Goal: Task Accomplishment & Management: Use online tool/utility

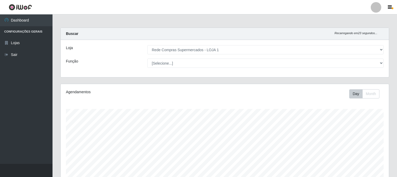
select select "158"
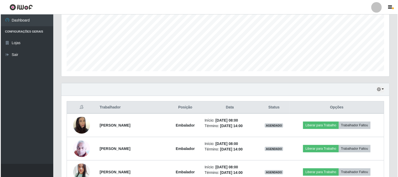
scroll to position [175, 0]
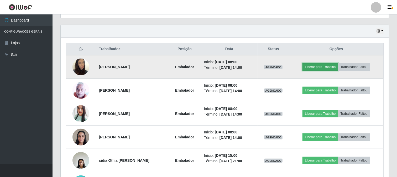
click at [312, 66] on button "Liberar para Trabalho" at bounding box center [319, 66] width 35 height 7
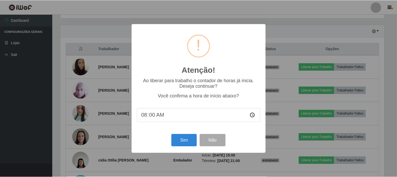
scroll to position [109, 325]
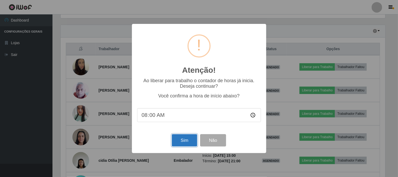
click at [180, 141] on button "Sim" at bounding box center [184, 140] width 25 height 12
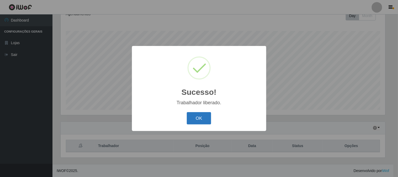
click at [195, 113] on button "OK" at bounding box center [199, 118] width 24 height 12
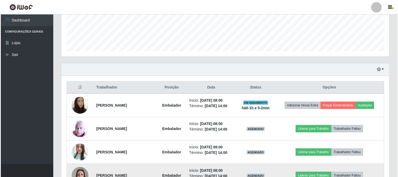
scroll to position [195, 0]
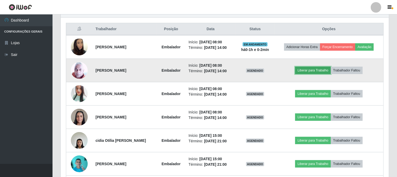
click at [309, 71] on button "Liberar para Trabalho" at bounding box center [312, 70] width 35 height 7
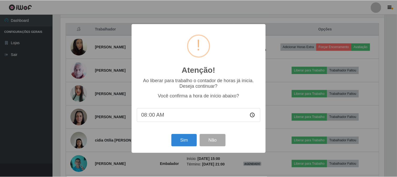
scroll to position [109, 325]
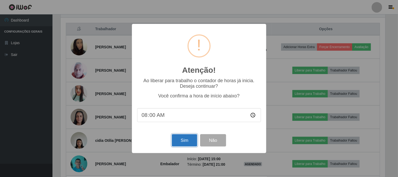
click at [184, 141] on button "Sim" at bounding box center [184, 140] width 25 height 12
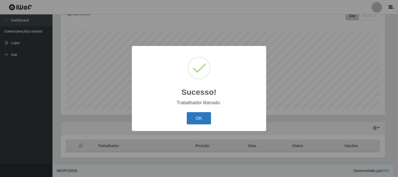
click at [198, 120] on button "OK" at bounding box center [199, 118] width 24 height 12
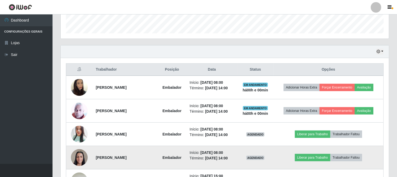
scroll to position [184, 0]
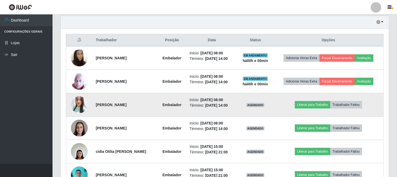
click at [76, 102] on img at bounding box center [79, 105] width 17 height 20
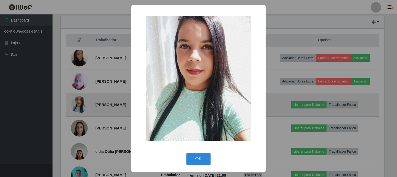
scroll to position [109, 325]
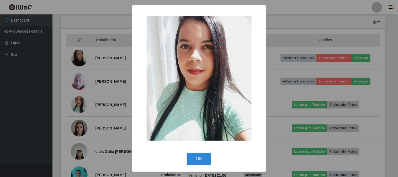
click at [103, 95] on div "× OK Cancel" at bounding box center [199, 88] width 398 height 177
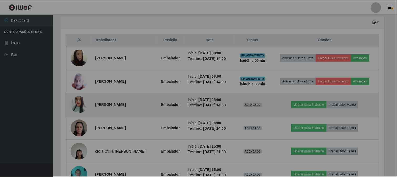
scroll to position [109, 328]
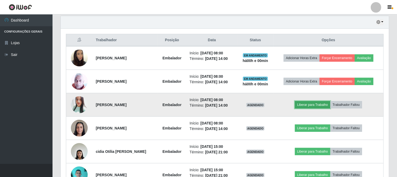
click at [310, 105] on button "Liberar para Trabalho" at bounding box center [312, 104] width 35 height 7
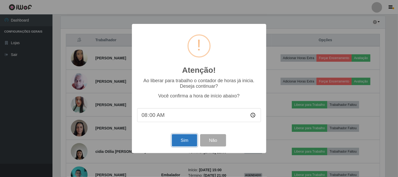
click at [184, 139] on button "Sim" at bounding box center [184, 140] width 25 height 12
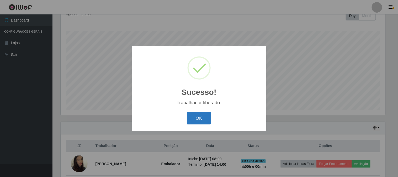
click at [199, 119] on button "OK" at bounding box center [199, 118] width 24 height 12
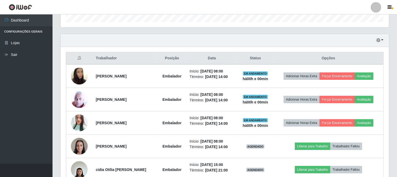
scroll to position [195, 0]
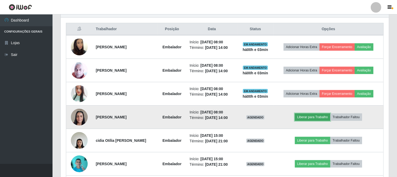
click at [318, 117] on button "Liberar para Trabalho" at bounding box center [312, 116] width 35 height 7
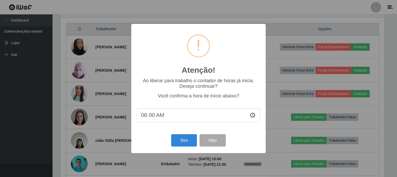
scroll to position [109, 325]
click at [180, 141] on button "Sim" at bounding box center [184, 140] width 25 height 12
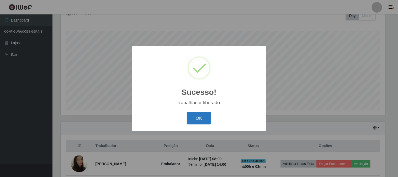
click at [196, 119] on button "OK" at bounding box center [199, 118] width 24 height 12
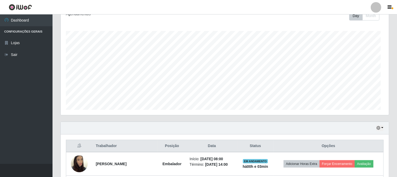
scroll to position [109, 328]
click at [372, 30] on div "Agendamentos Day Month 24/07 Agendamentos 42" at bounding box center [225, 60] width 328 height 109
